Goal: Find specific page/section: Find specific page/section

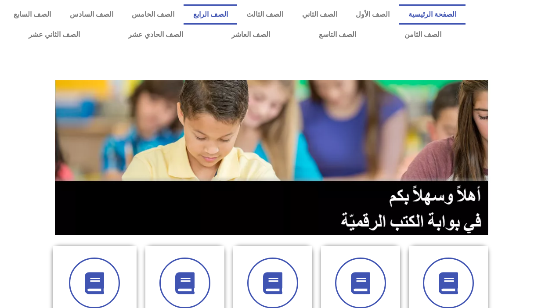
click at [237, 14] on link "الصف الرابع" at bounding box center [210, 14] width 53 height 20
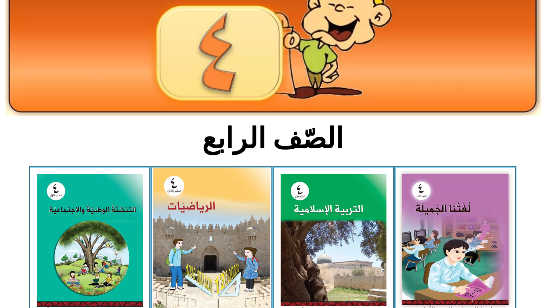
scroll to position [176, 0]
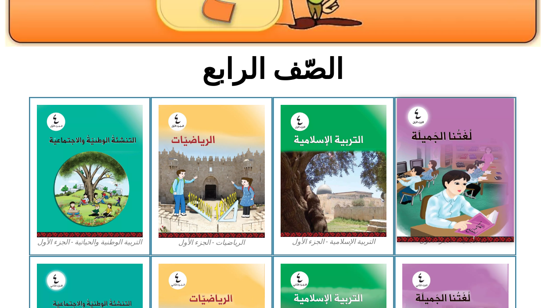
click at [482, 163] on img at bounding box center [455, 170] width 117 height 144
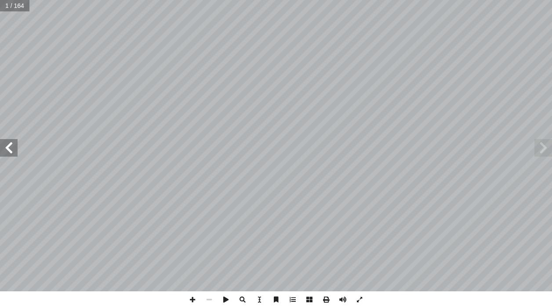
click at [9, 7] on input "text" at bounding box center [14, 5] width 29 height 11
type input "*"
type input "**"
click at [7, 149] on span at bounding box center [9, 148] width 18 height 18
click at [5, 145] on span at bounding box center [9, 148] width 18 height 18
